Goal: Information Seeking & Learning: Learn about a topic

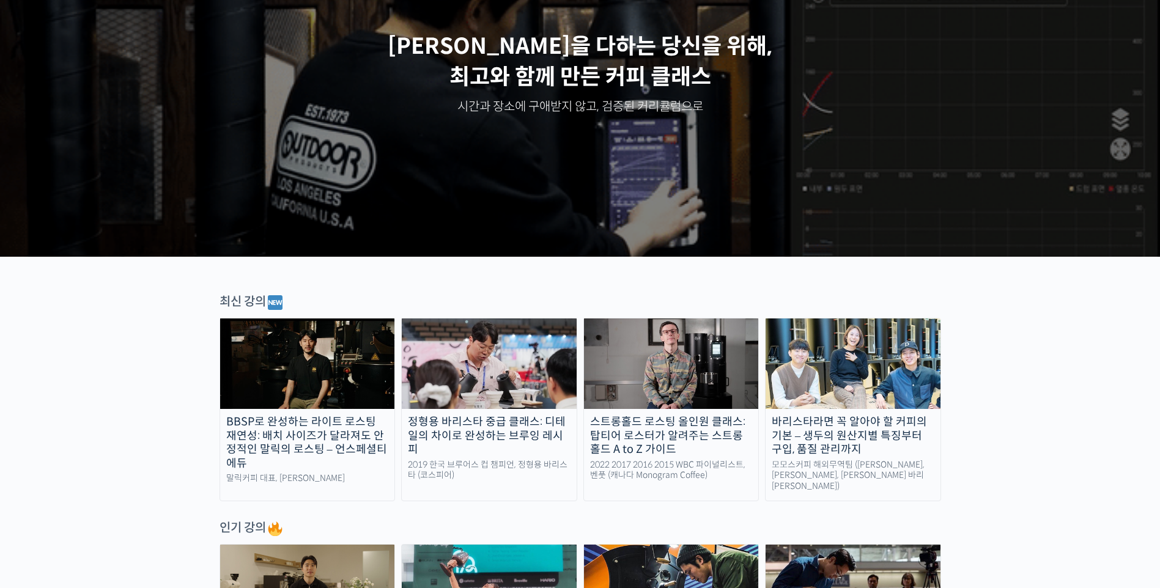
scroll to position [183, 0]
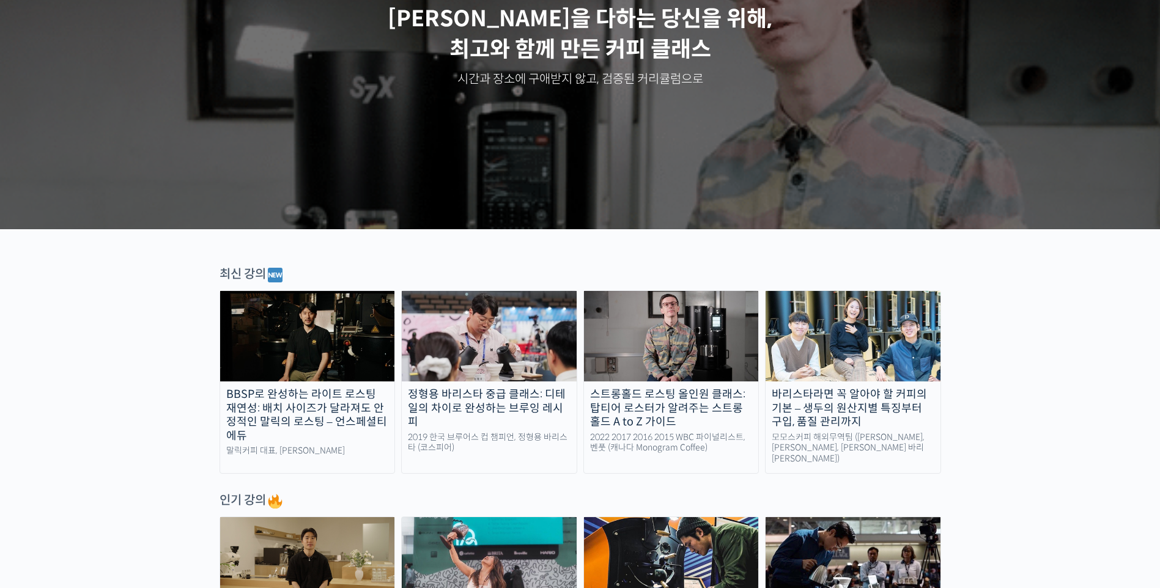
click at [326, 317] on img at bounding box center [307, 336] width 175 height 90
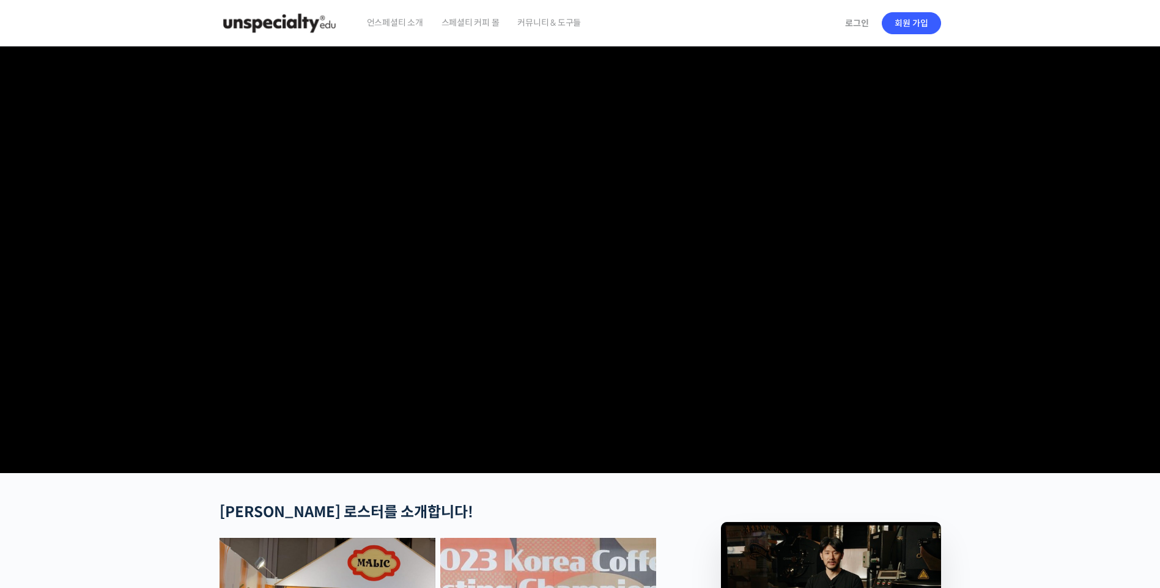
scroll to position [201, 0]
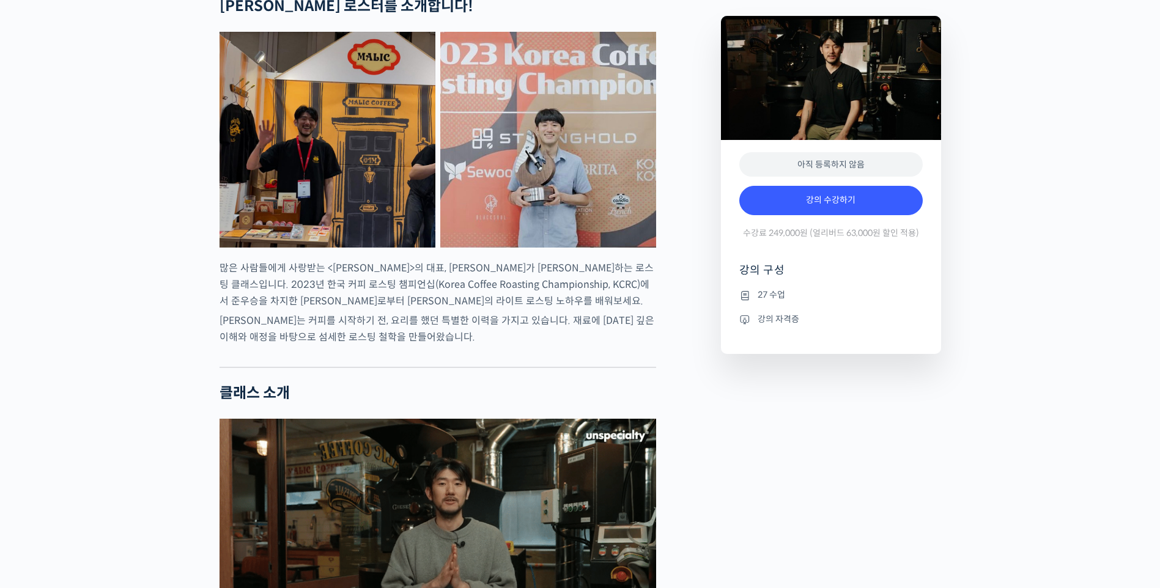
checkbox input "true"
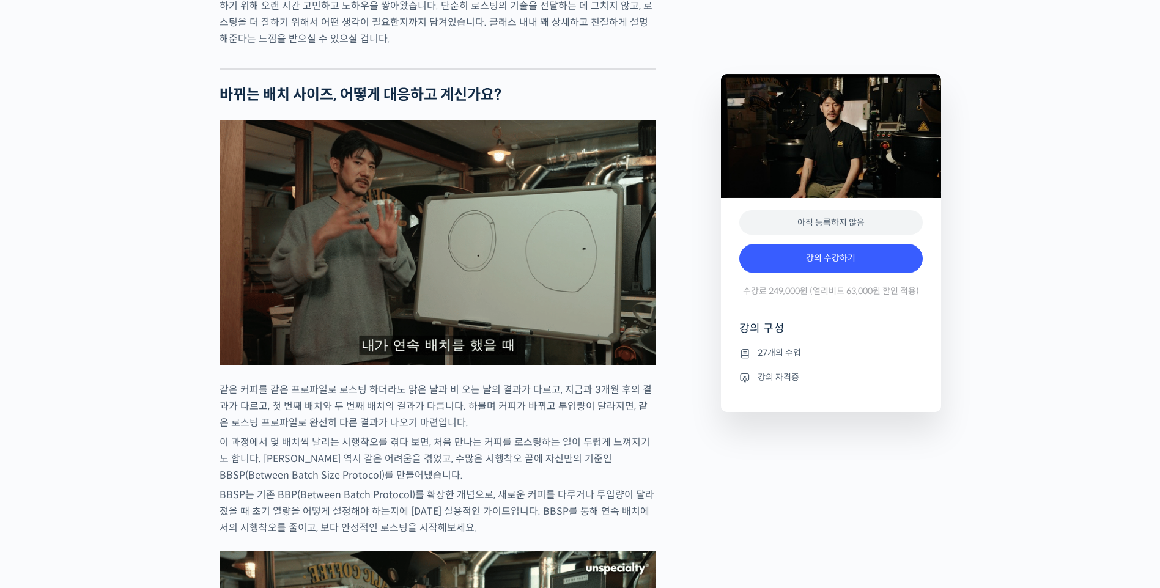
scroll to position [1607, 0]
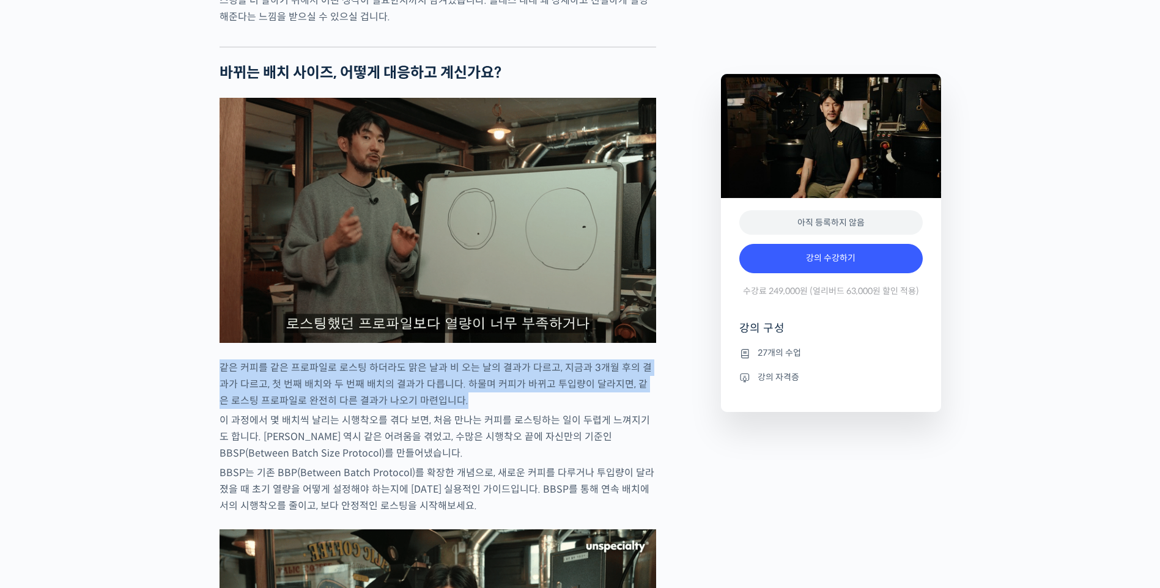
drag, startPoint x: 221, startPoint y: 416, endPoint x: 520, endPoint y: 441, distance: 300.0
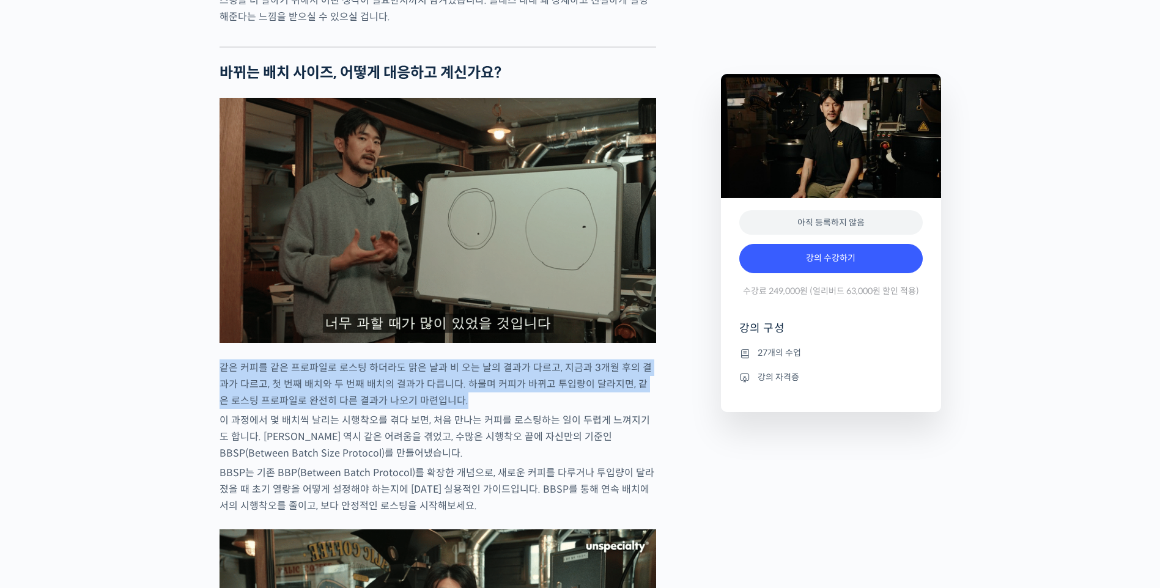
click at [520, 409] on p "같은 커피를 같은 프로파일로 로스팅 하더라도 맑은 날과 비 오는 날의 결과가 다르고, 지금과 3개월 후의 결과가 다르고, 첫 번째 배치와 두 …" at bounding box center [438, 385] width 437 height 50
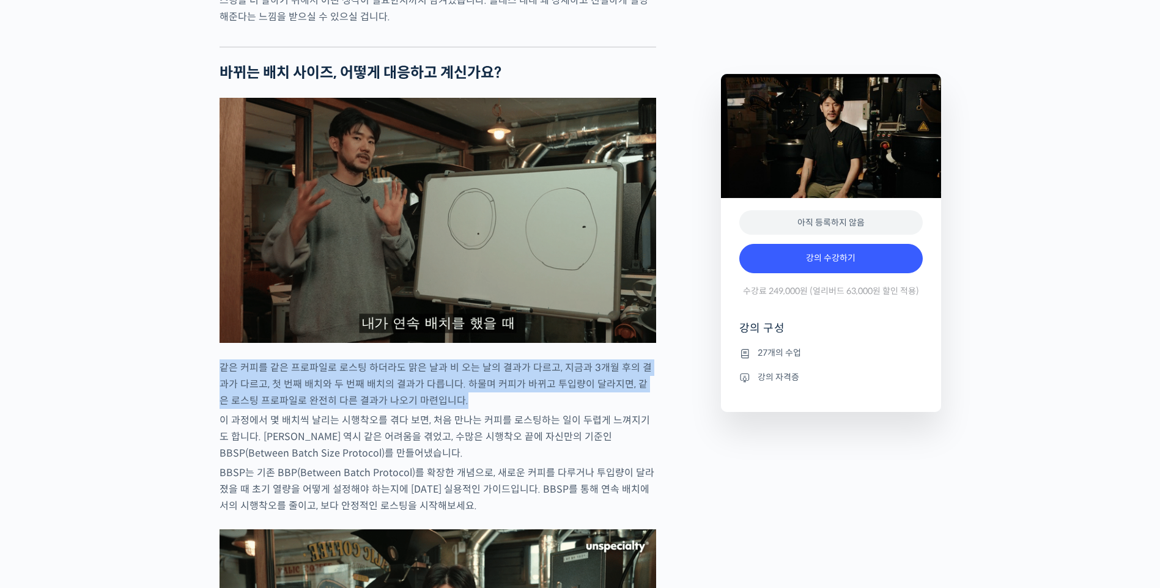
drag, startPoint x: 520, startPoint y: 441, endPoint x: 471, endPoint y: 444, distance: 49.0
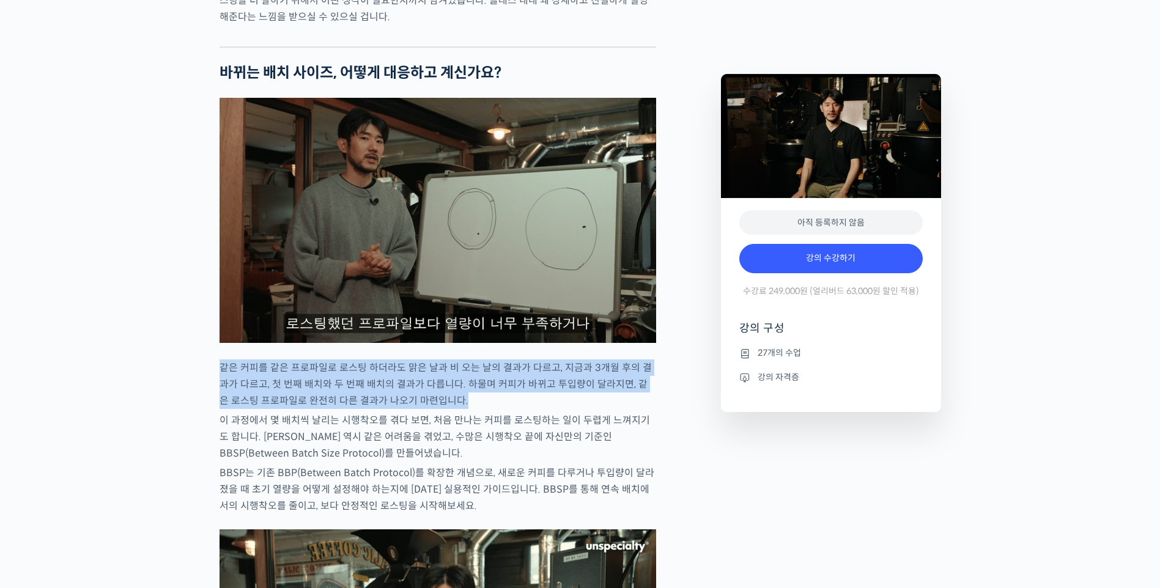
click at [471, 409] on p "같은 커피를 같은 프로파일로 로스팅 하더라도 맑은 날과 비 오는 날의 결과가 다르고, 지금과 3개월 후의 결과가 다르고, 첫 번째 배치와 두 …" at bounding box center [438, 385] width 437 height 50
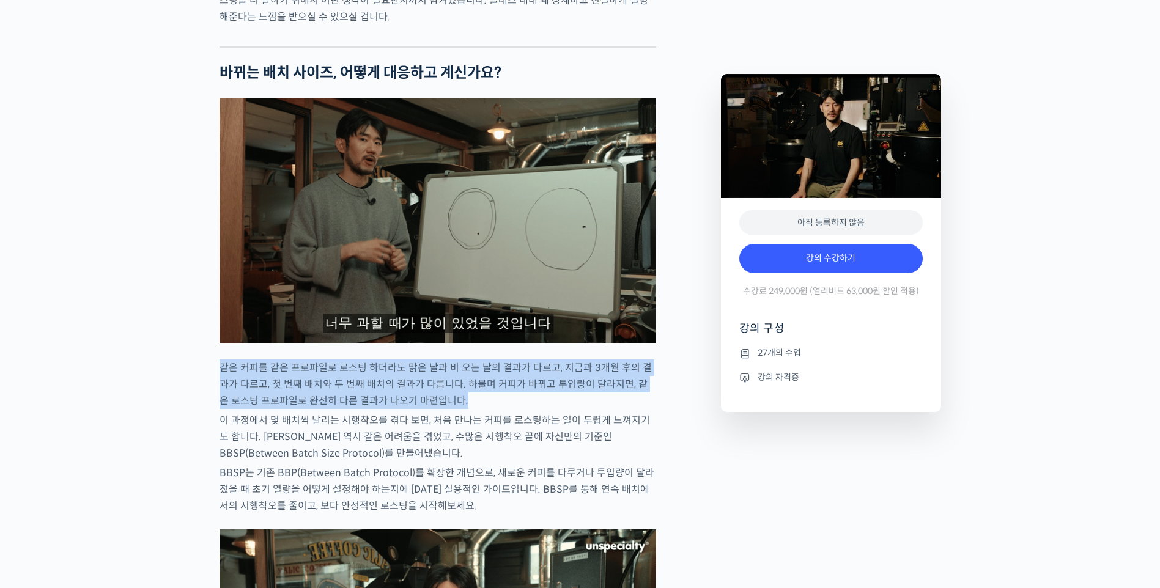
drag, startPoint x: 454, startPoint y: 447, endPoint x: 223, endPoint y: 413, distance: 234.2
click at [223, 409] on p "같은 커피를 같은 프로파일로 로스팅 하더라도 맑은 날과 비 오는 날의 결과가 다르고, 지금과 3개월 후의 결과가 다르고, 첫 번째 배치와 두 …" at bounding box center [438, 385] width 437 height 50
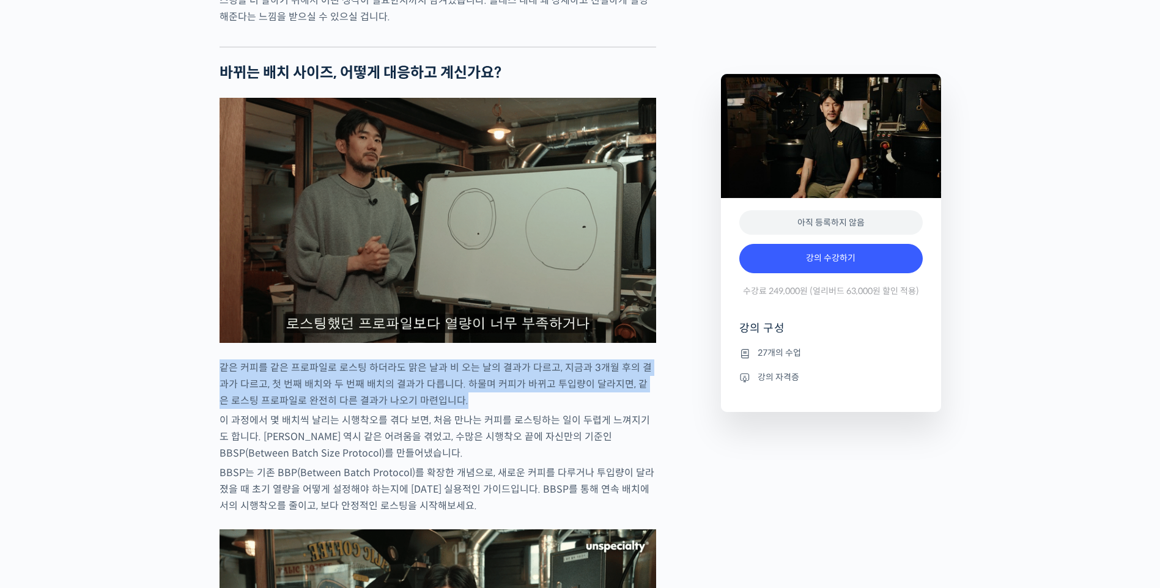
drag, startPoint x: 223, startPoint y: 413, endPoint x: 438, endPoint y: 419, distance: 215.9
click at [438, 409] on p "같은 커피를 같은 프로파일로 로스팅 하더라도 맑은 날과 비 오는 날의 결과가 다르고, 지금과 3개월 후의 결과가 다르고, 첫 번째 배치와 두 …" at bounding box center [438, 385] width 437 height 50
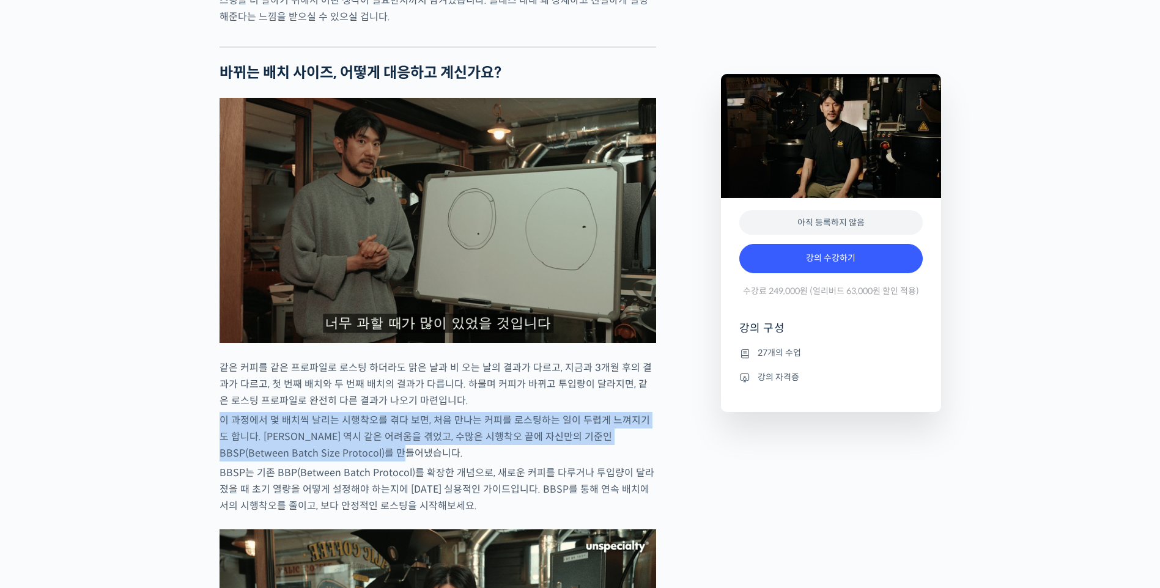
drag, startPoint x: 217, startPoint y: 462, endPoint x: 410, endPoint y: 499, distance: 196.7
click at [411, 462] on p "이 과정에서 몇 배치씩 날리는 시행착오를 겪다 보면, 처음 만나는 커피를 로스팅하는 일이 두렵게 느껴지기도 합니다. 최철 로스터 역시 같은 어…" at bounding box center [438, 437] width 437 height 50
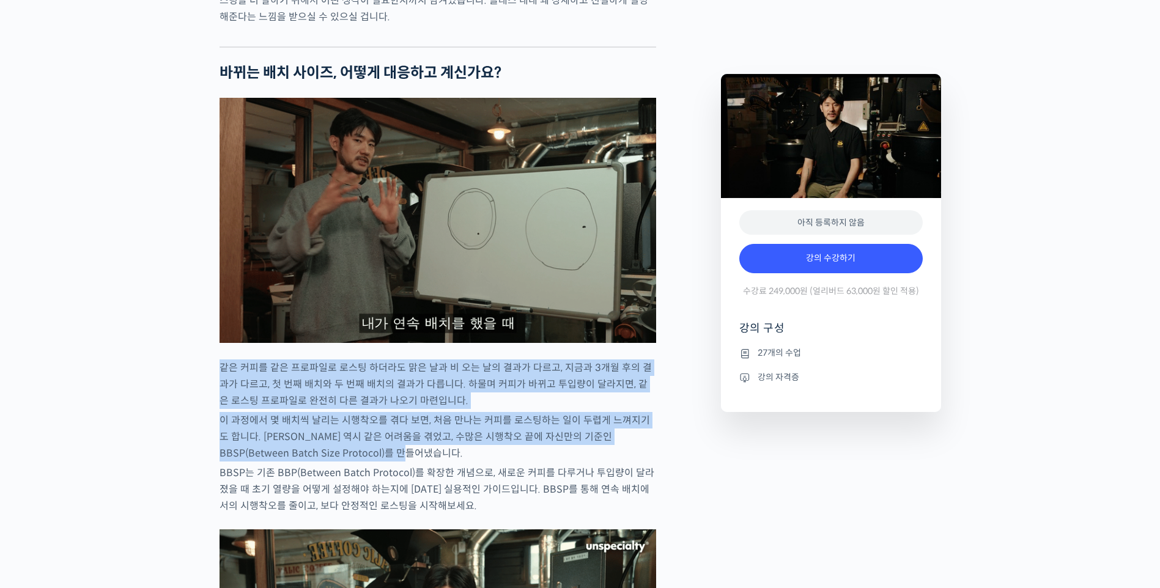
drag, startPoint x: 393, startPoint y: 495, endPoint x: 209, endPoint y: 411, distance: 201.6
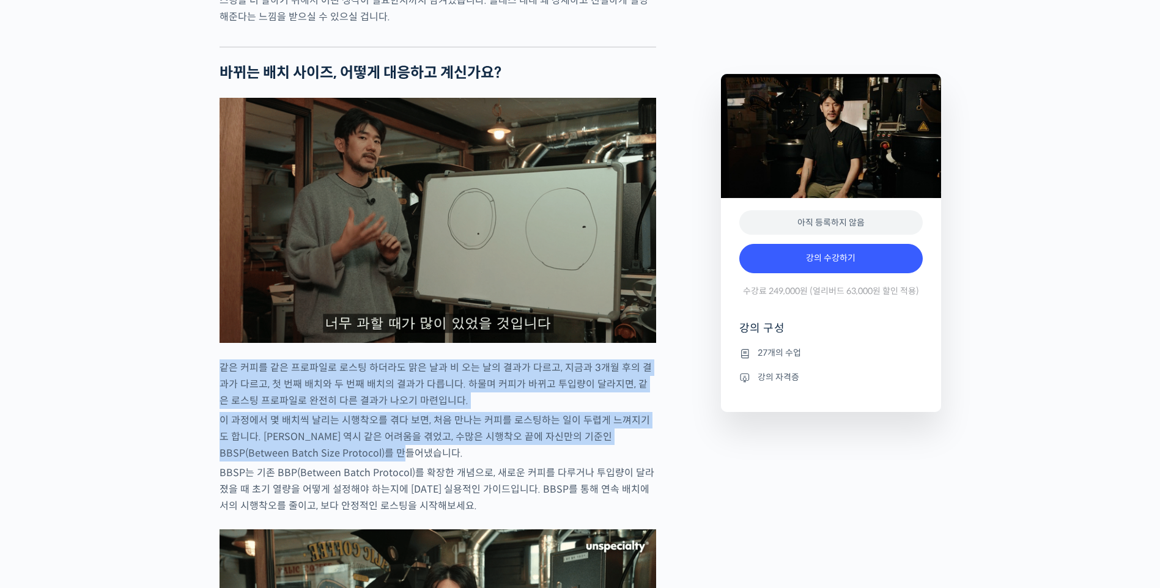
click at [424, 462] on p "이 과정에서 몇 배치씩 날리는 시행착오를 겪다 보면, 처음 만나는 커피를 로스팅하는 일이 두렵게 느껴지기도 합니다. 최철 로스터 역시 같은 어…" at bounding box center [438, 437] width 437 height 50
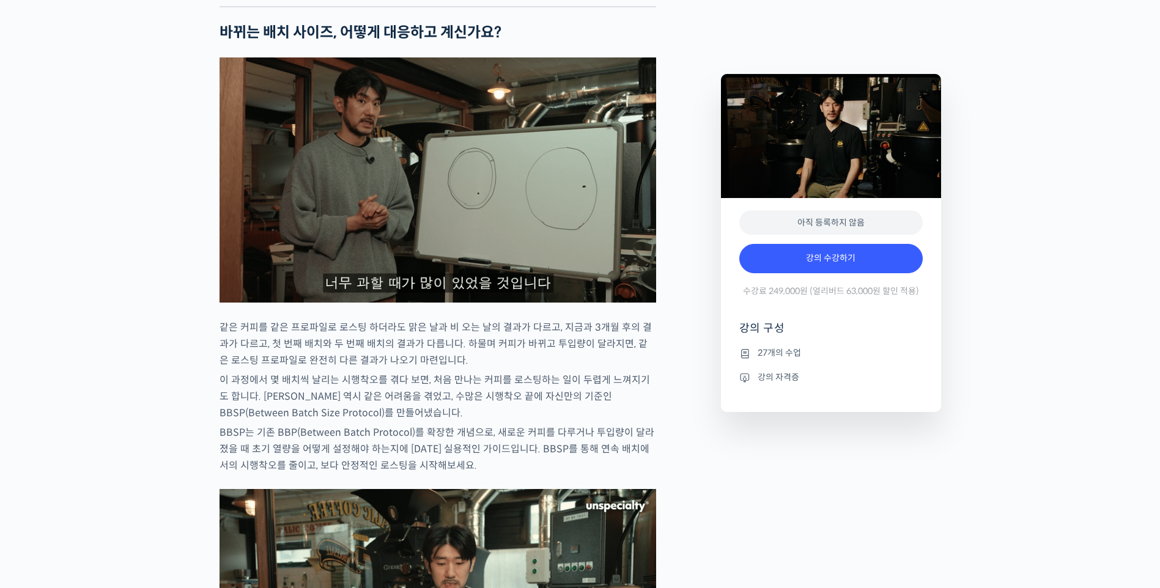
scroll to position [1668, 0]
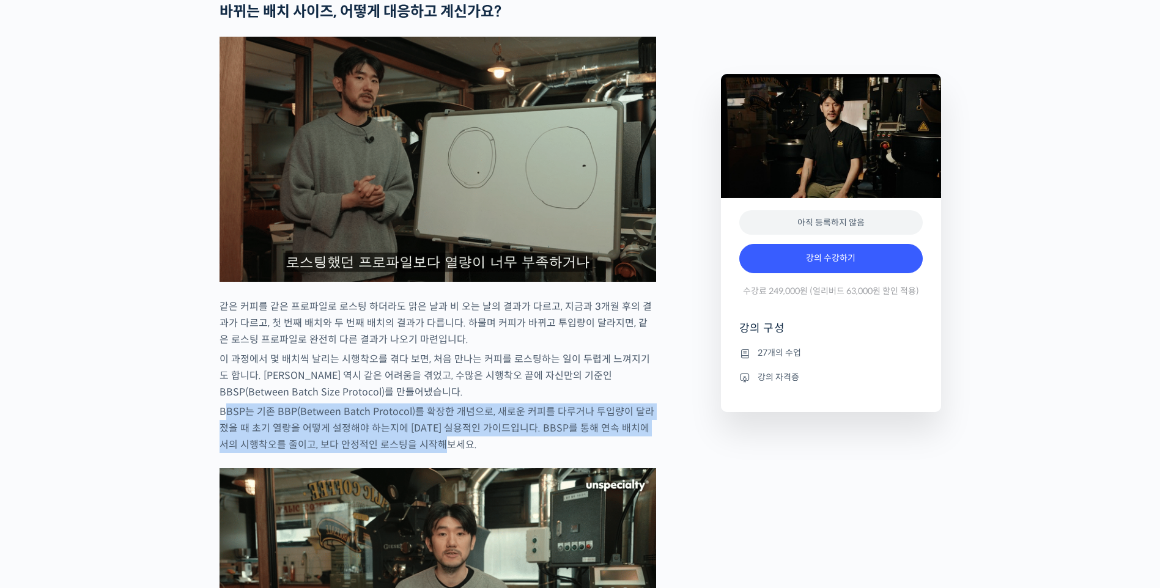
drag, startPoint x: 225, startPoint y: 446, endPoint x: 468, endPoint y: 491, distance: 247.4
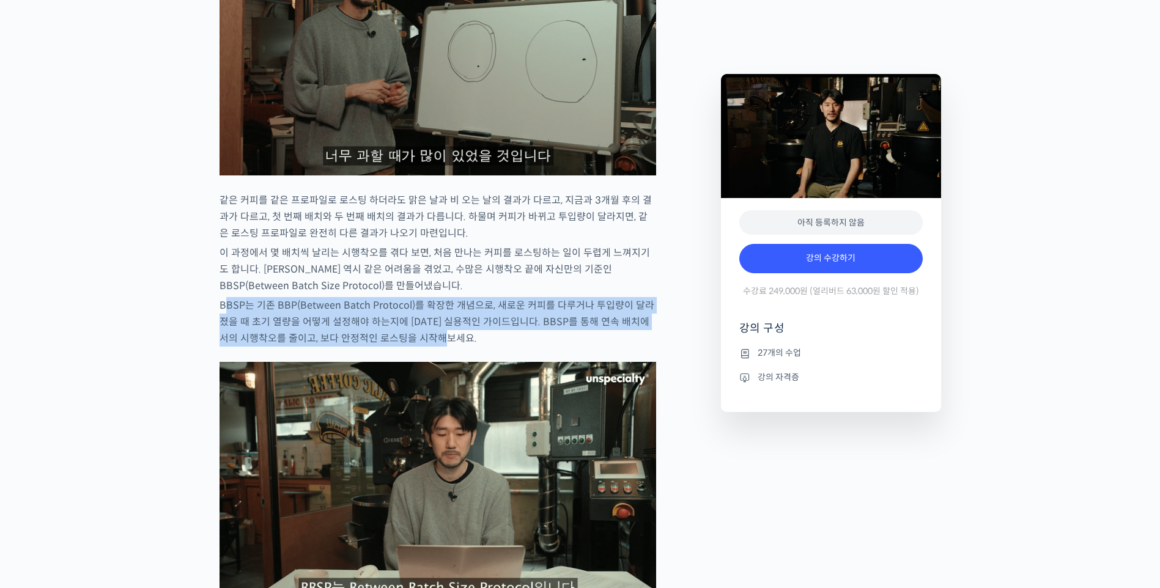
scroll to position [1790, 0]
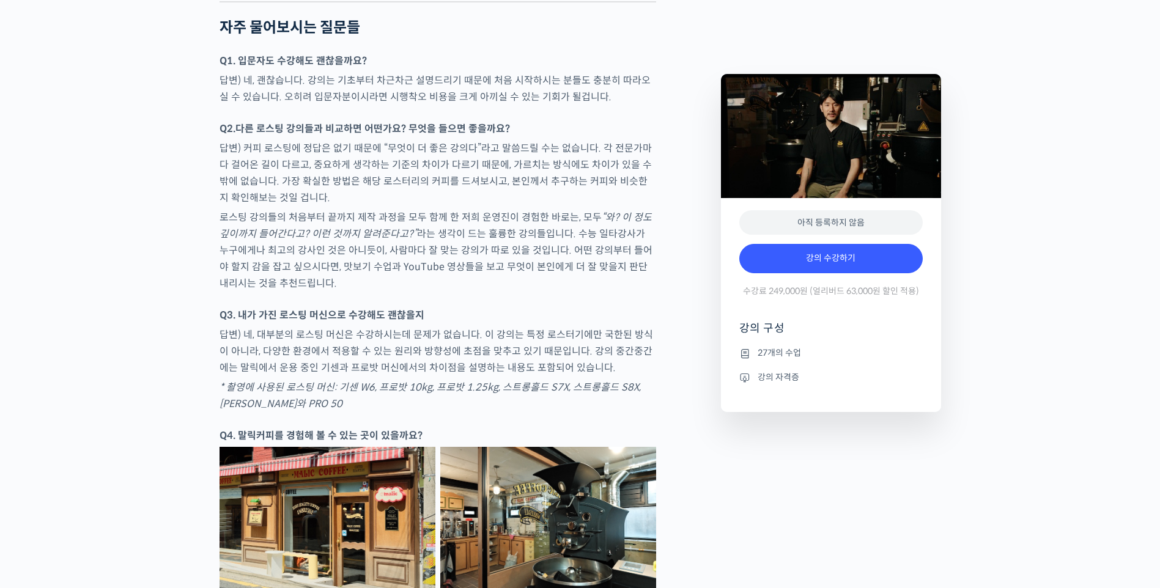
scroll to position [3991, 0]
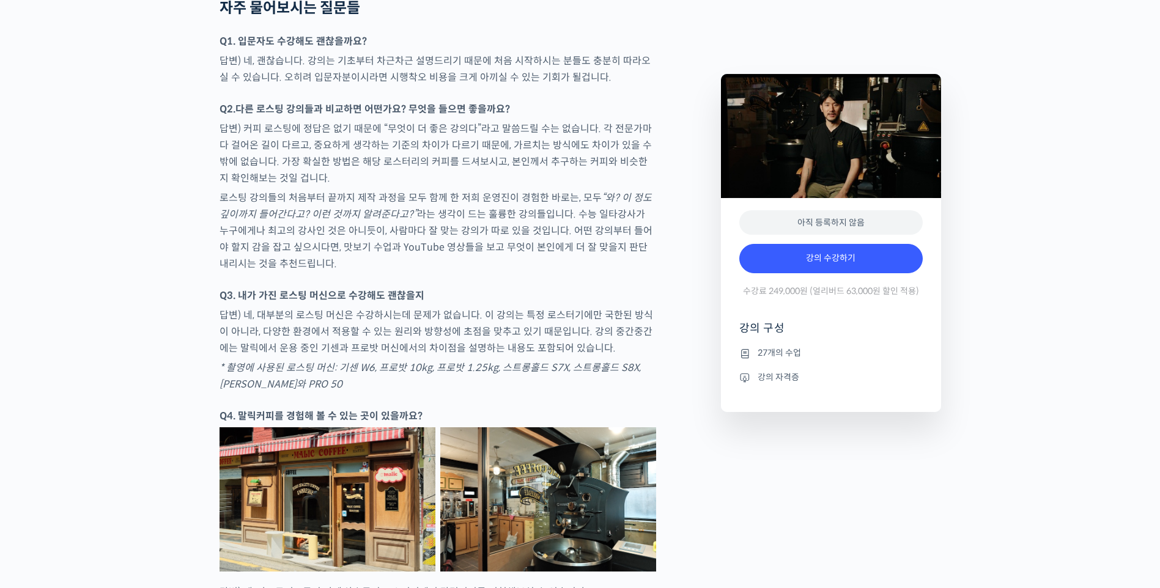
click at [433, 183] on p "답변) 커피 로스팅에 정답은 없기 때문에 “무엇이 더 좋은 강의다”라고 말씀드릴 수는 없습니다. 각 전문가마다 걸어온 길이 다르고, 중요하게 …" at bounding box center [438, 153] width 437 height 66
